Goal: Information Seeking & Learning: Find specific fact

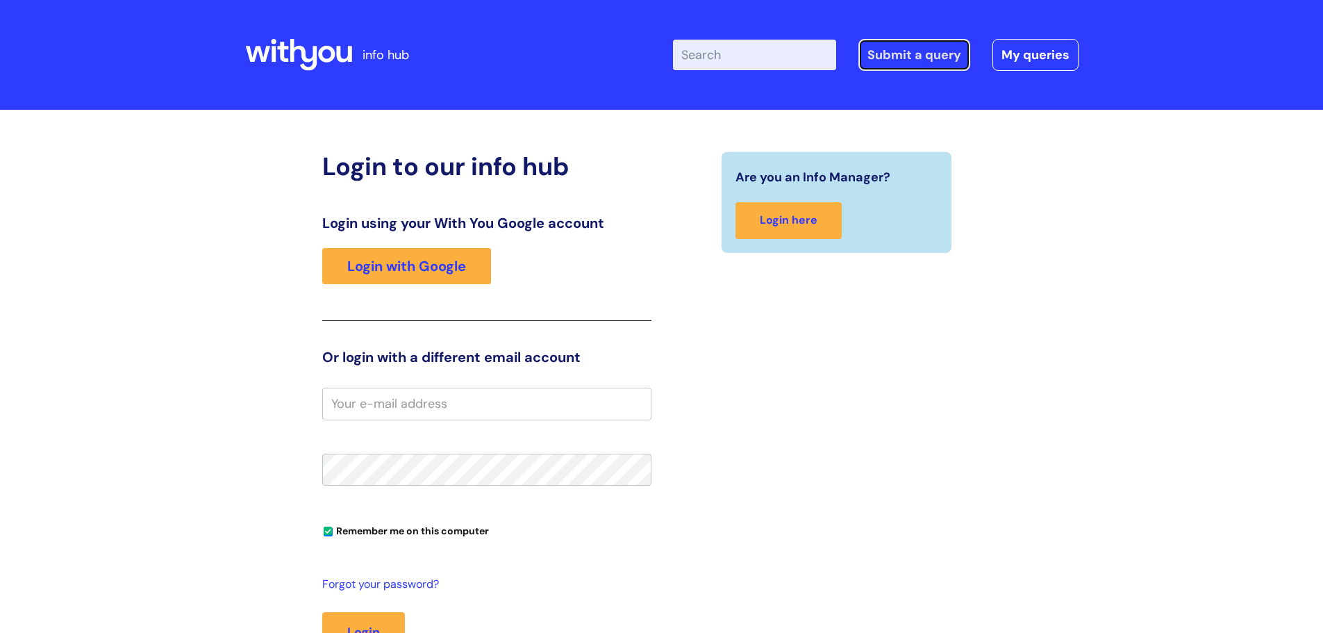
click at [894, 56] on link "Submit a query" at bounding box center [914, 55] width 112 height 32
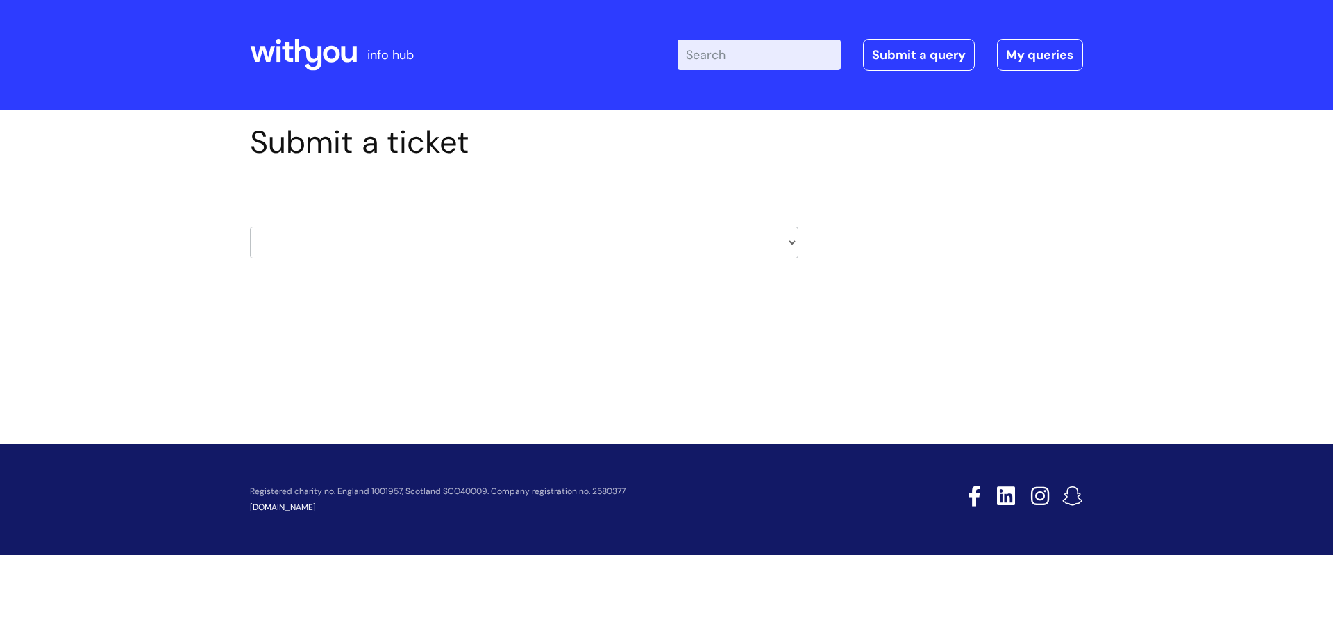
click at [789, 242] on select "HR / People IT and Support Clinical Drug Alerts Finance Accounts Data Support T…" at bounding box center [524, 242] width 549 height 32
drag, startPoint x: 824, startPoint y: 151, endPoint x: 813, endPoint y: 160, distance: 14.3
click at [824, 151] on div "Submit a ticket HR / People IT and Support Clinical Drug Alerts Finance Account…" at bounding box center [667, 213] width 854 height 178
click at [308, 62] on icon at bounding box center [303, 54] width 107 height 33
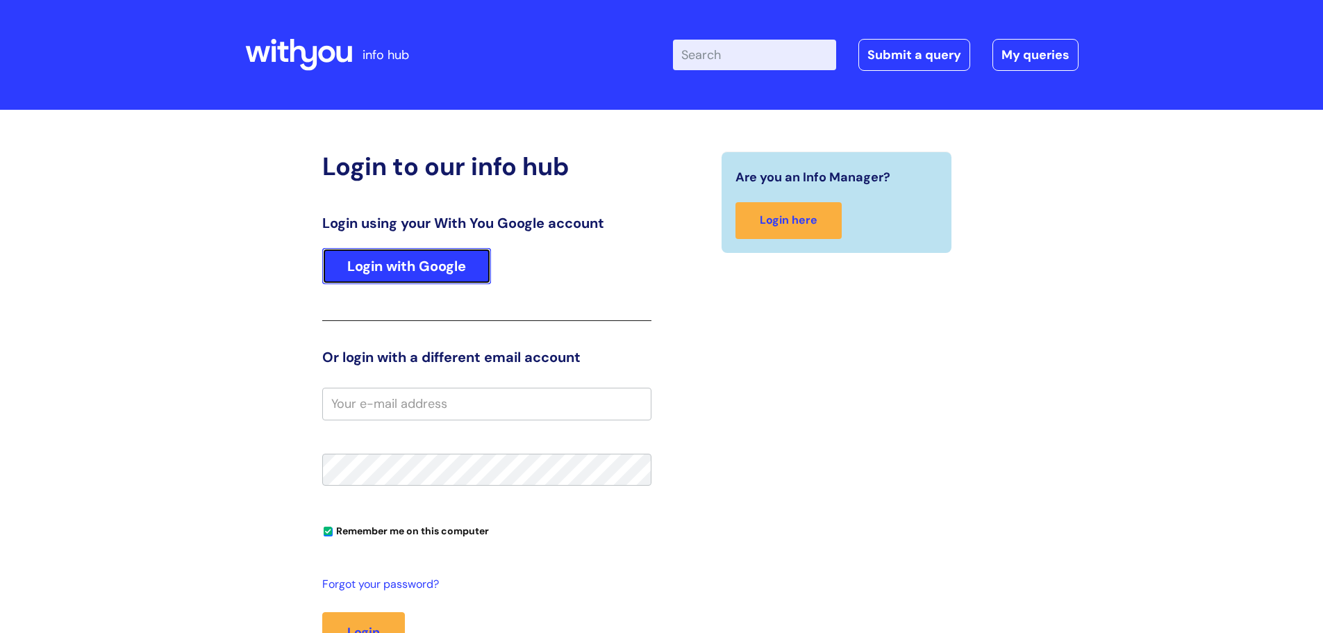
click at [437, 264] on link "Login with Google" at bounding box center [406, 266] width 169 height 36
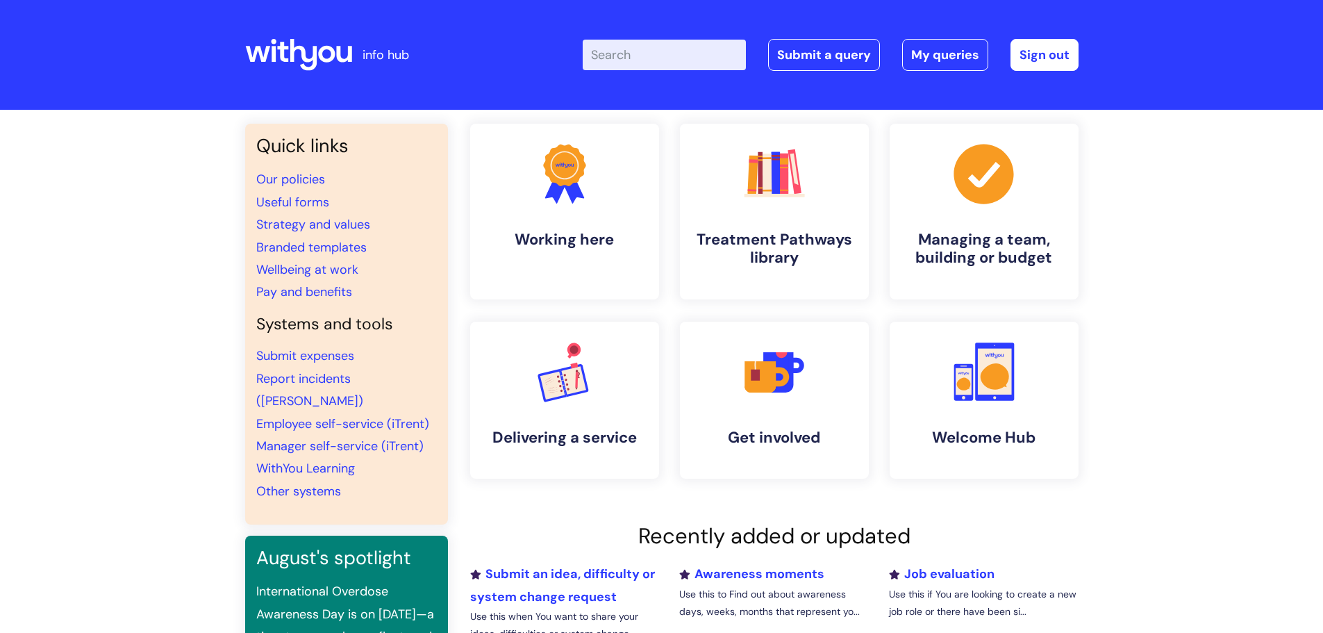
click at [645, 55] on input "Enter your search term here..." at bounding box center [664, 55] width 163 height 31
type input "internal"
click button "Search" at bounding box center [0, 0] width 0 height 0
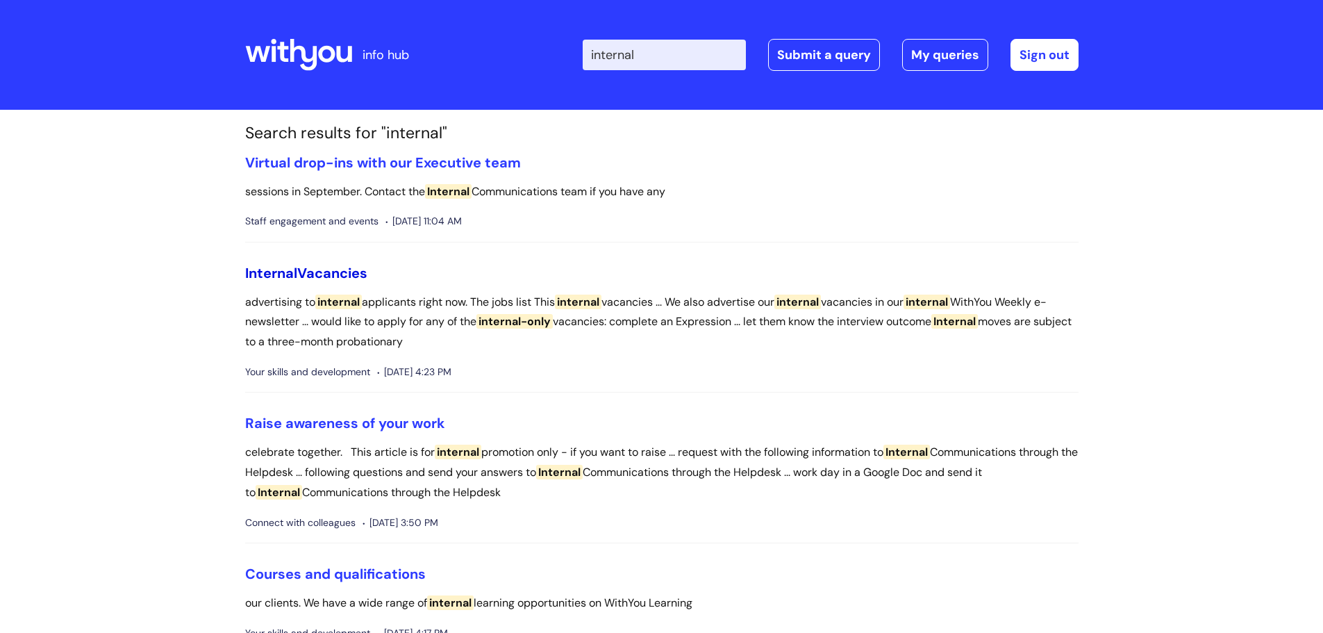
click at [280, 274] on span "Internal" at bounding box center [271, 273] width 52 height 18
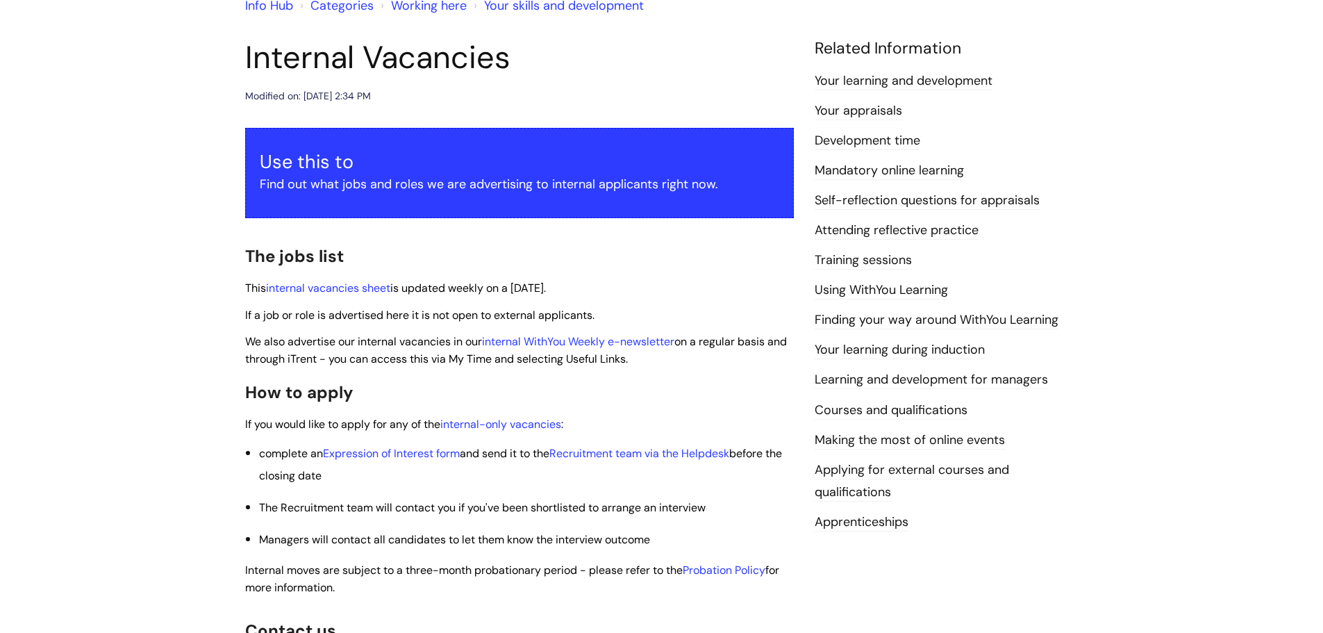
scroll to position [139, 0]
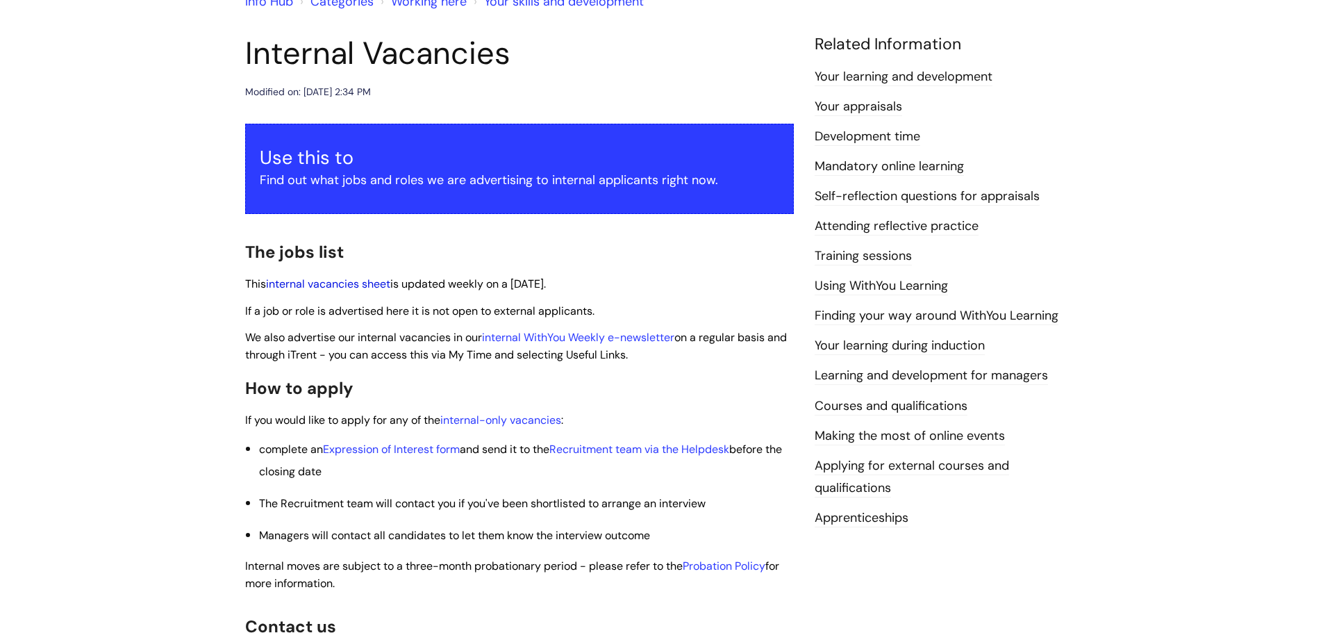
click at [335, 288] on link "internal vacancies sheet" at bounding box center [328, 283] width 124 height 15
